Goal: Task Accomplishment & Management: Use online tool/utility

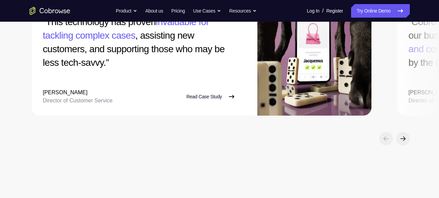
scroll to position [1594, 0]
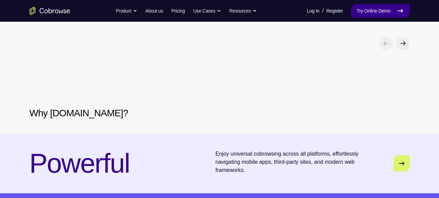
click at [380, 6] on link "Try Online Demo" at bounding box center [380, 11] width 58 height 14
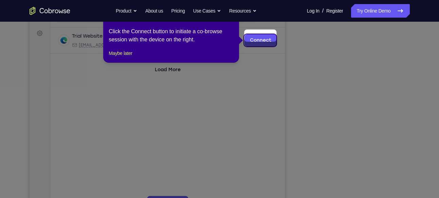
scroll to position [96, 0]
click at [261, 41] on link "Connect" at bounding box center [260, 41] width 32 height 12
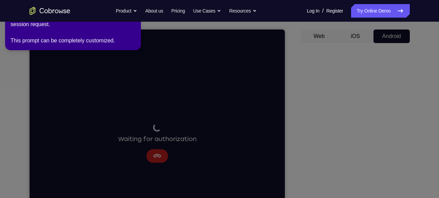
scroll to position [59, 0]
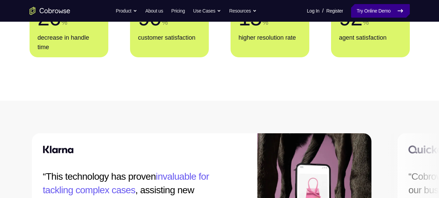
scroll to position [1127, 0]
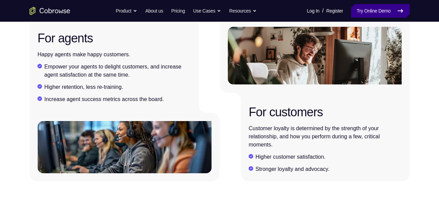
click at [397, 10] on icon at bounding box center [400, 11] width 8 height 8
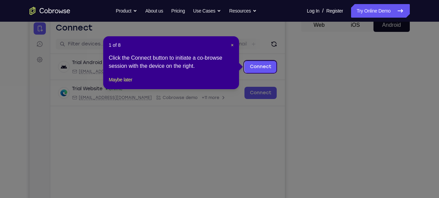
scroll to position [70, 0]
click at [232, 46] on span "×" at bounding box center [232, 45] width 3 height 5
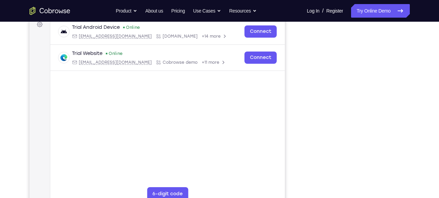
scroll to position [110, 0]
